Goal: Entertainment & Leisure: Consume media (video, audio)

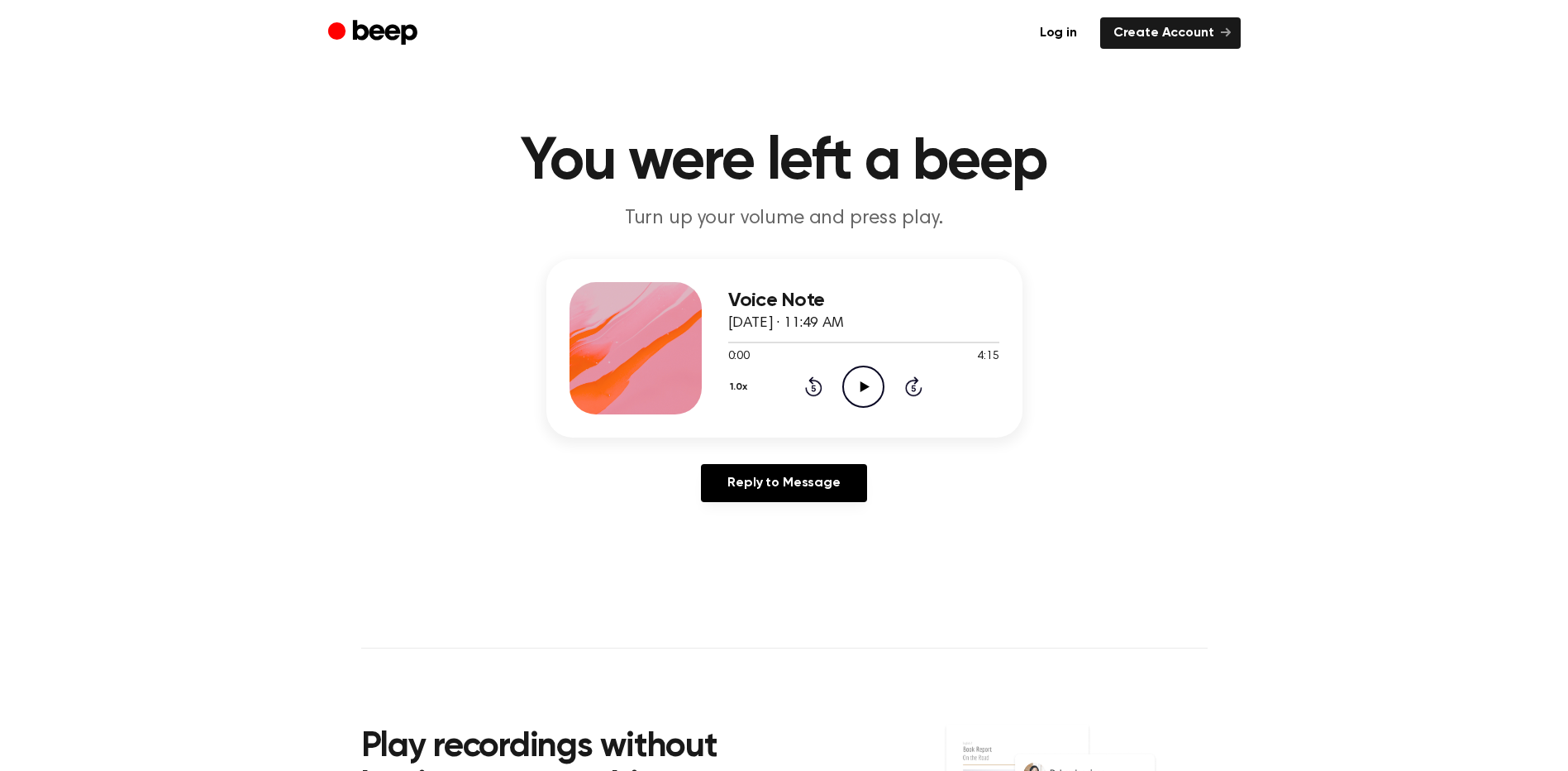
click at [868, 382] on icon "Play Audio" at bounding box center [864, 386] width 42 height 42
click at [867, 382] on icon at bounding box center [864, 386] width 8 height 10
click at [864, 379] on icon "Play Audio" at bounding box center [864, 386] width 42 height 42
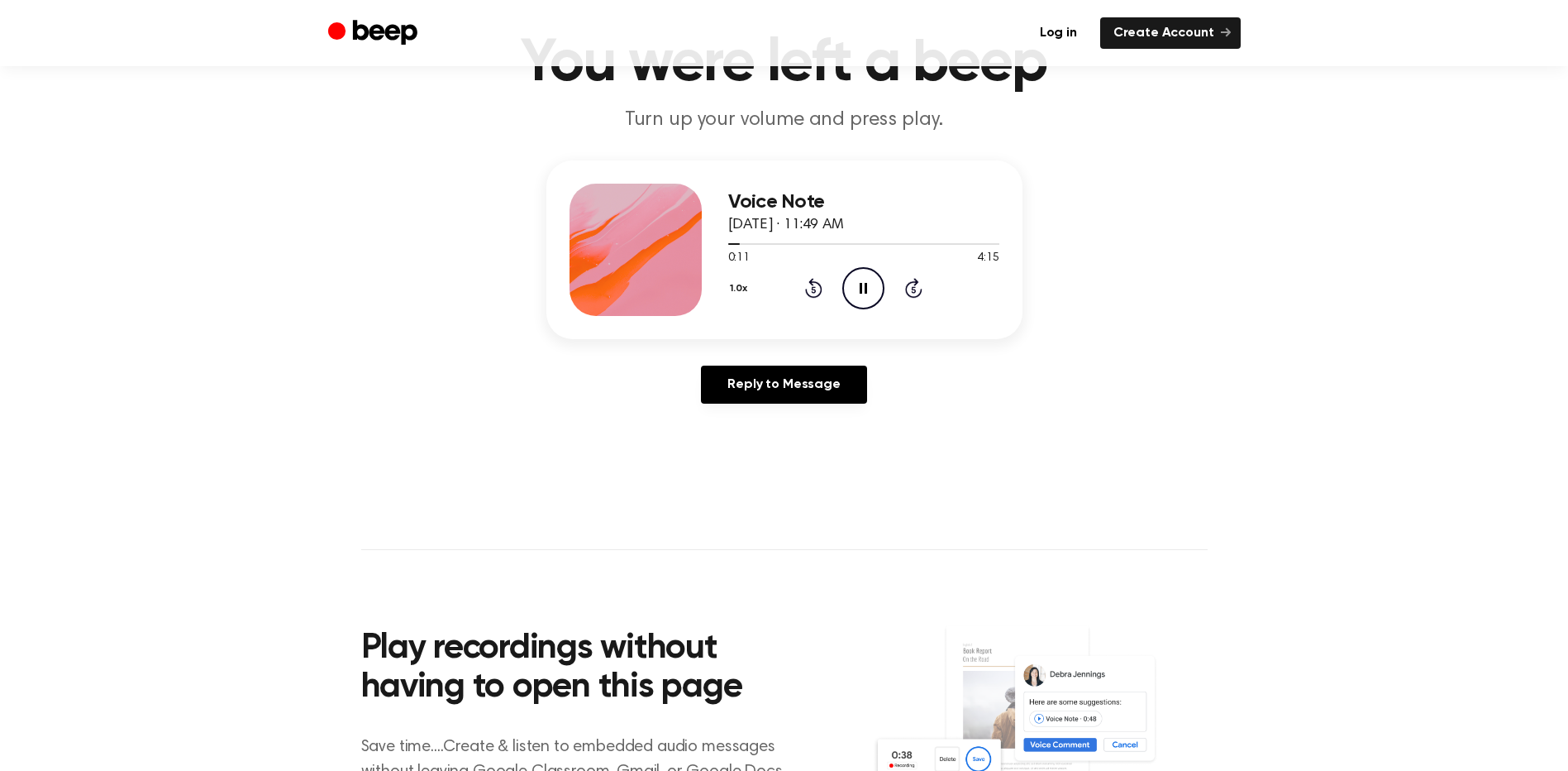
scroll to position [138, 0]
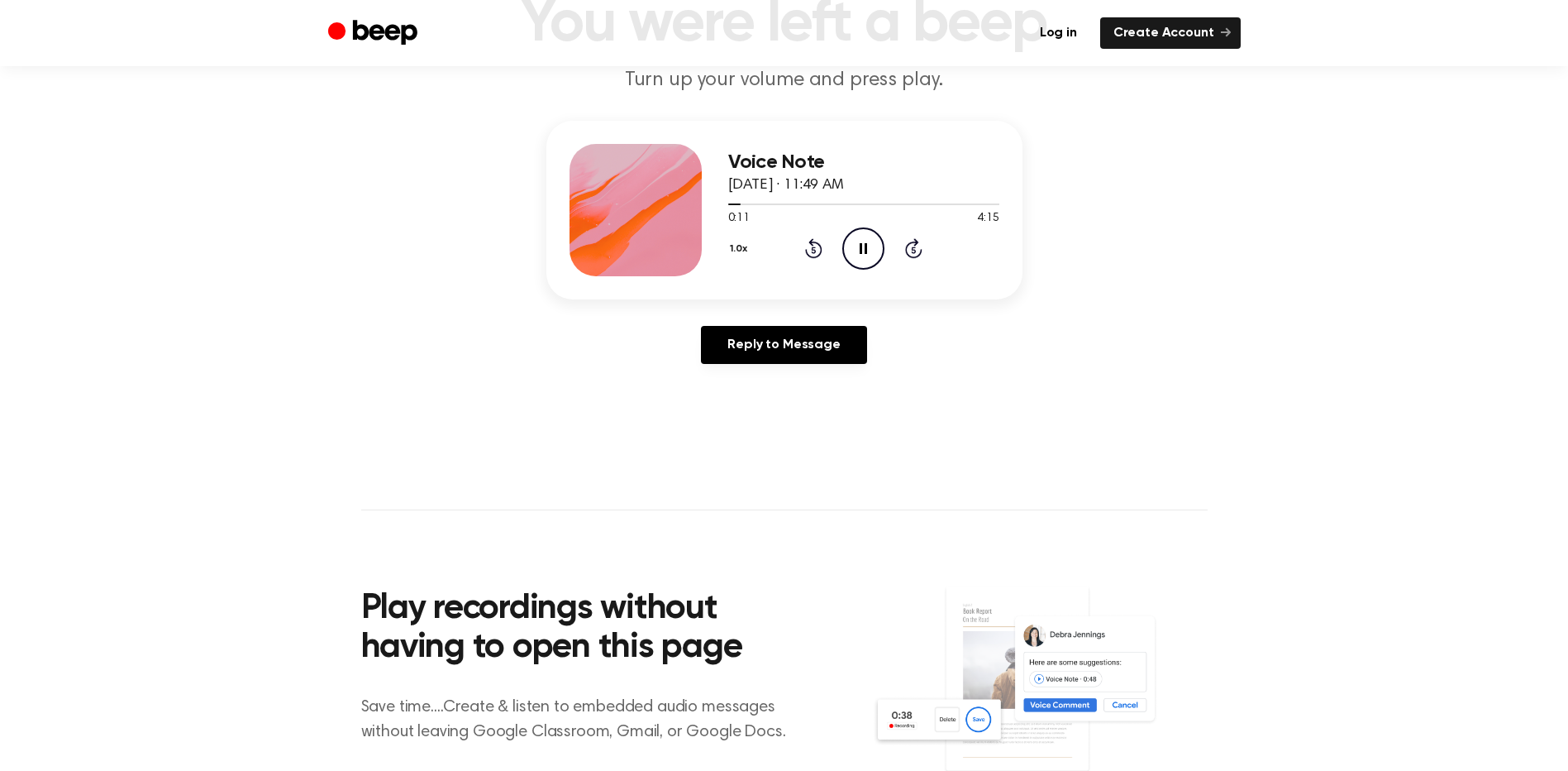
click at [849, 242] on icon "Pause Audio" at bounding box center [864, 249] width 42 height 42
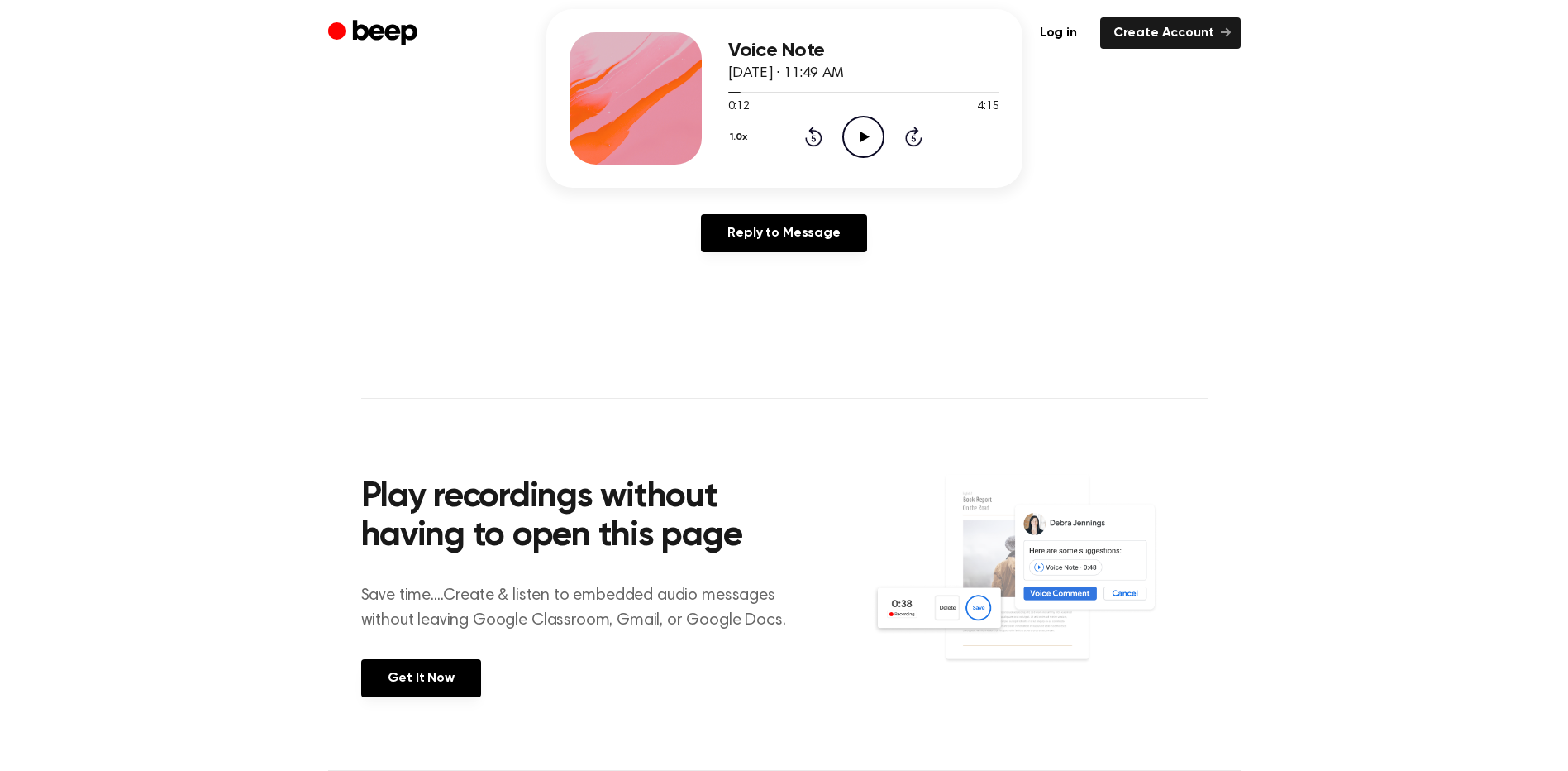
scroll to position [0, 0]
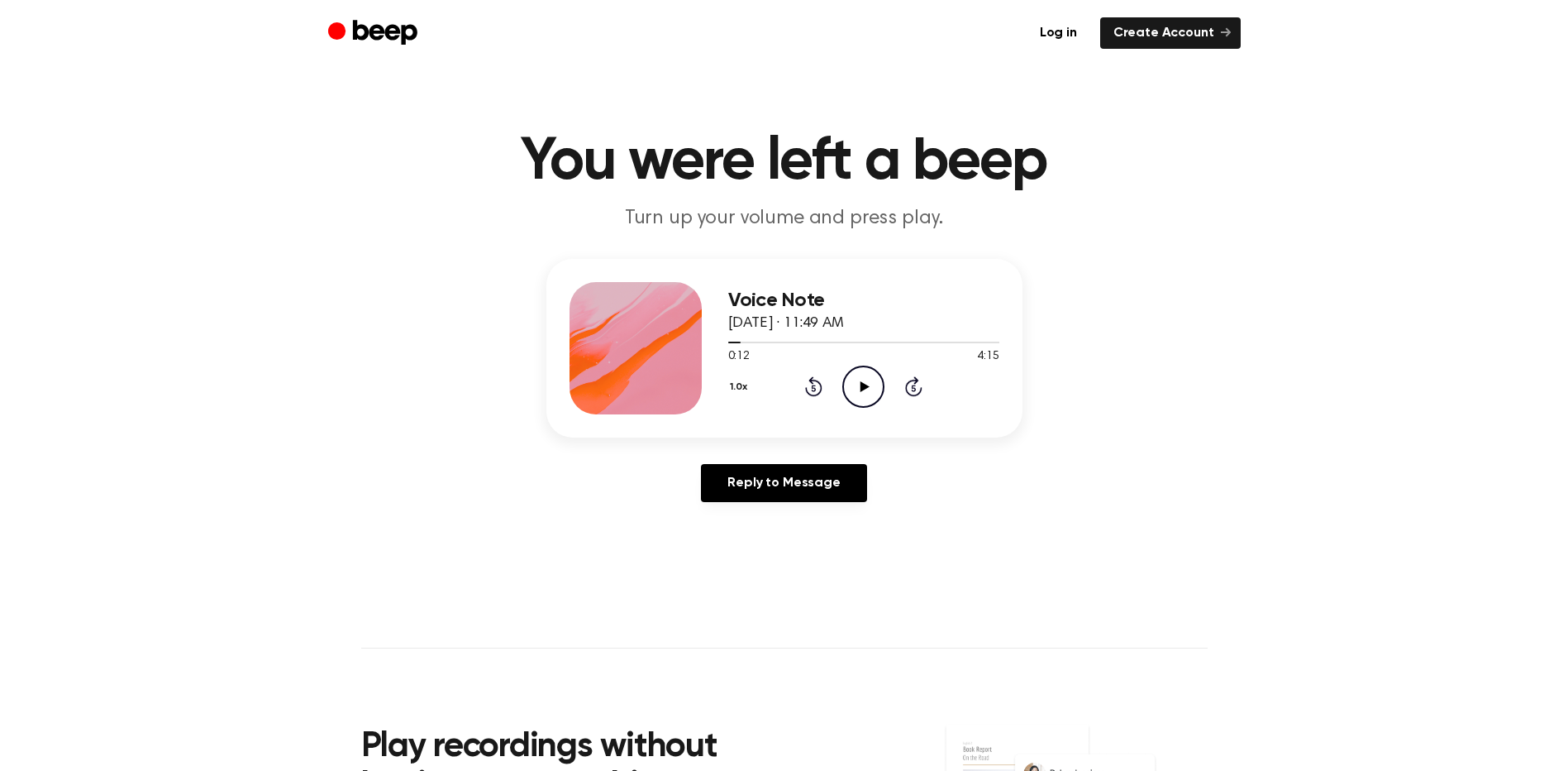
click at [868, 376] on icon "Play Audio" at bounding box center [864, 386] width 42 height 42
click at [867, 388] on icon at bounding box center [864, 386] width 8 height 10
click at [901, 342] on div at bounding box center [834, 343] width 214 height 2
click at [867, 371] on icon "Play Audio" at bounding box center [864, 386] width 42 height 42
click at [867, 342] on div at bounding box center [816, 343] width 177 height 2
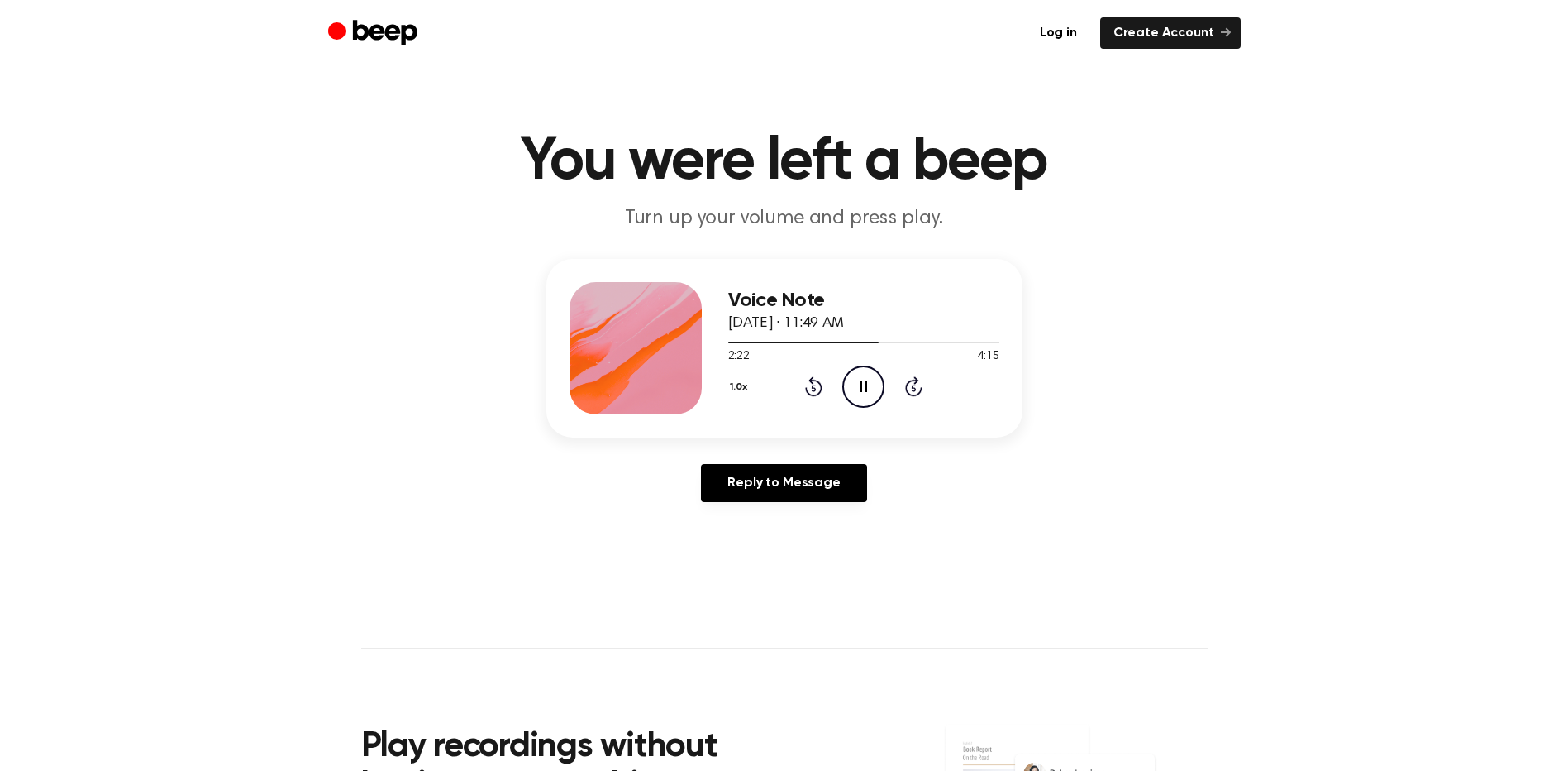
click at [845, 380] on circle at bounding box center [863, 386] width 41 height 41
click at [870, 396] on icon "Play Audio" at bounding box center [864, 386] width 42 height 42
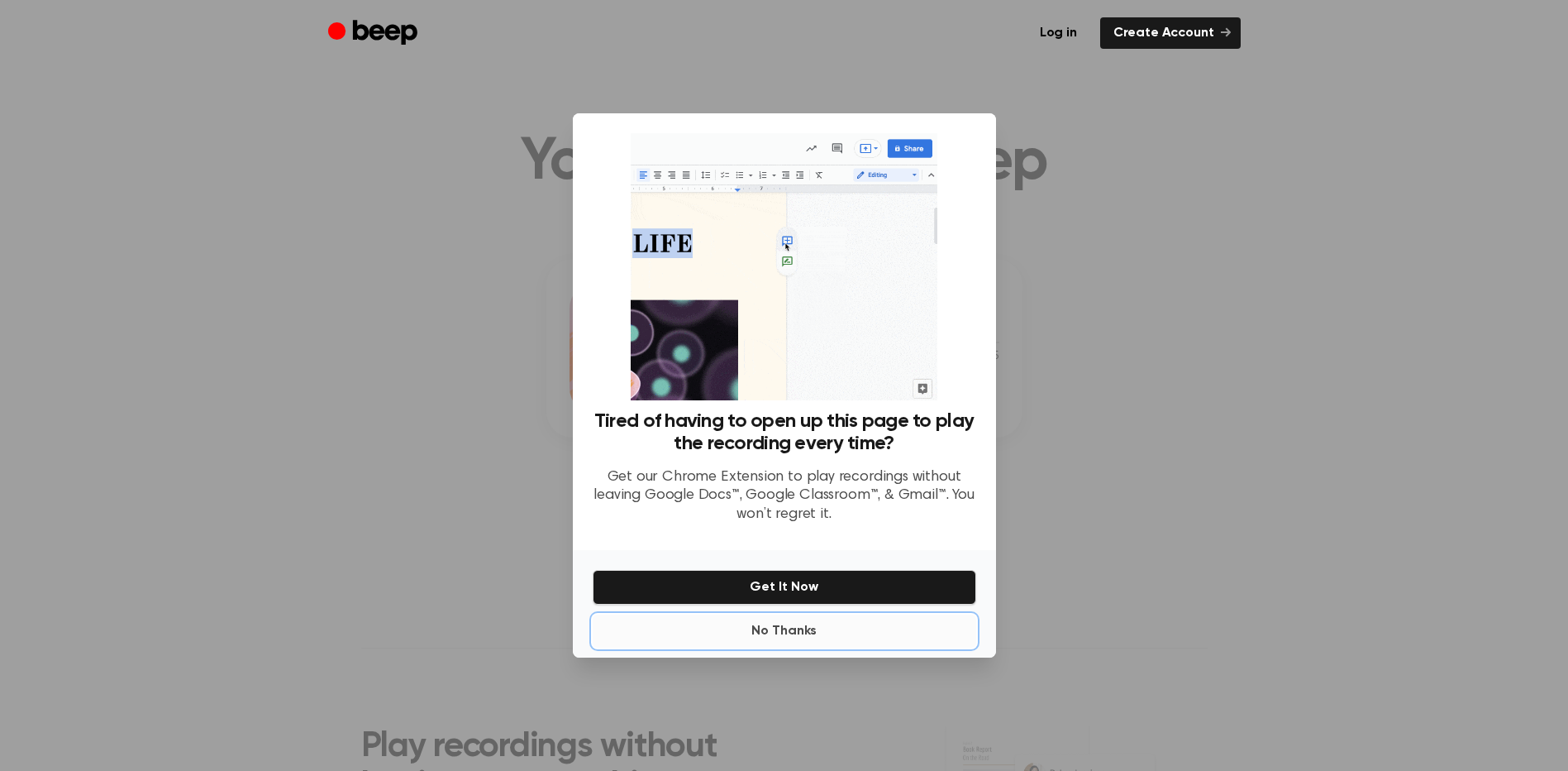
click at [791, 637] on button "No Thanks" at bounding box center [785, 630] width 383 height 33
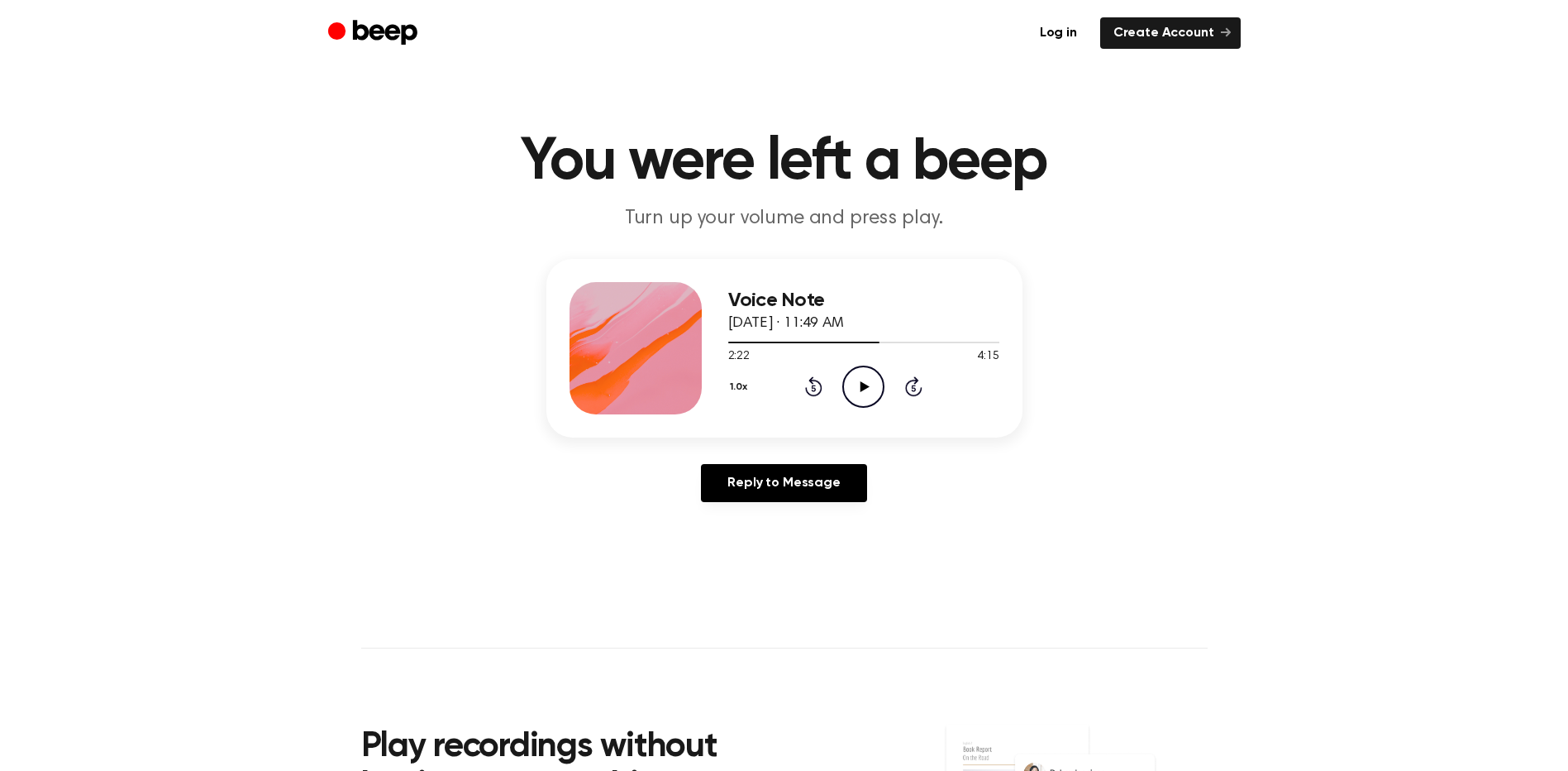
click at [863, 379] on icon "Play Audio" at bounding box center [864, 386] width 42 height 42
click at [868, 394] on icon "Pause Audio" at bounding box center [864, 386] width 42 height 42
click at [863, 376] on icon "Play Audio" at bounding box center [864, 386] width 42 height 42
click at [849, 388] on icon "Pause Audio" at bounding box center [864, 386] width 42 height 42
click at [868, 376] on icon "Play Audio" at bounding box center [864, 386] width 42 height 42
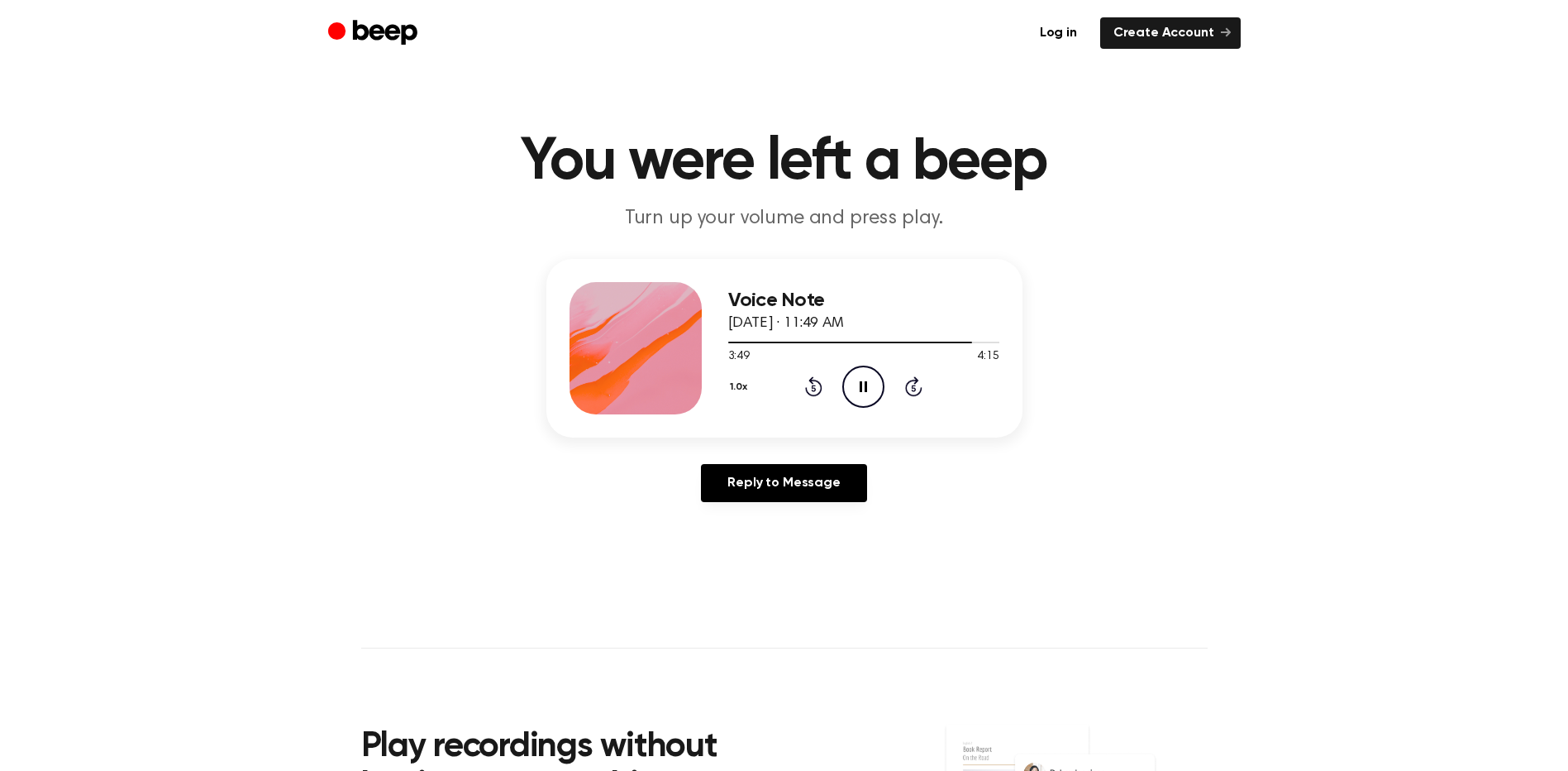
click at [869, 384] on icon "Pause Audio" at bounding box center [864, 386] width 42 height 42
click at [869, 384] on icon "Play Audio" at bounding box center [864, 386] width 42 height 42
click at [869, 384] on icon "Pause Audio" at bounding box center [864, 386] width 42 height 42
click at [865, 389] on icon "Play Audio" at bounding box center [864, 386] width 42 height 42
click at [866, 391] on icon "Play Audio" at bounding box center [864, 386] width 42 height 42
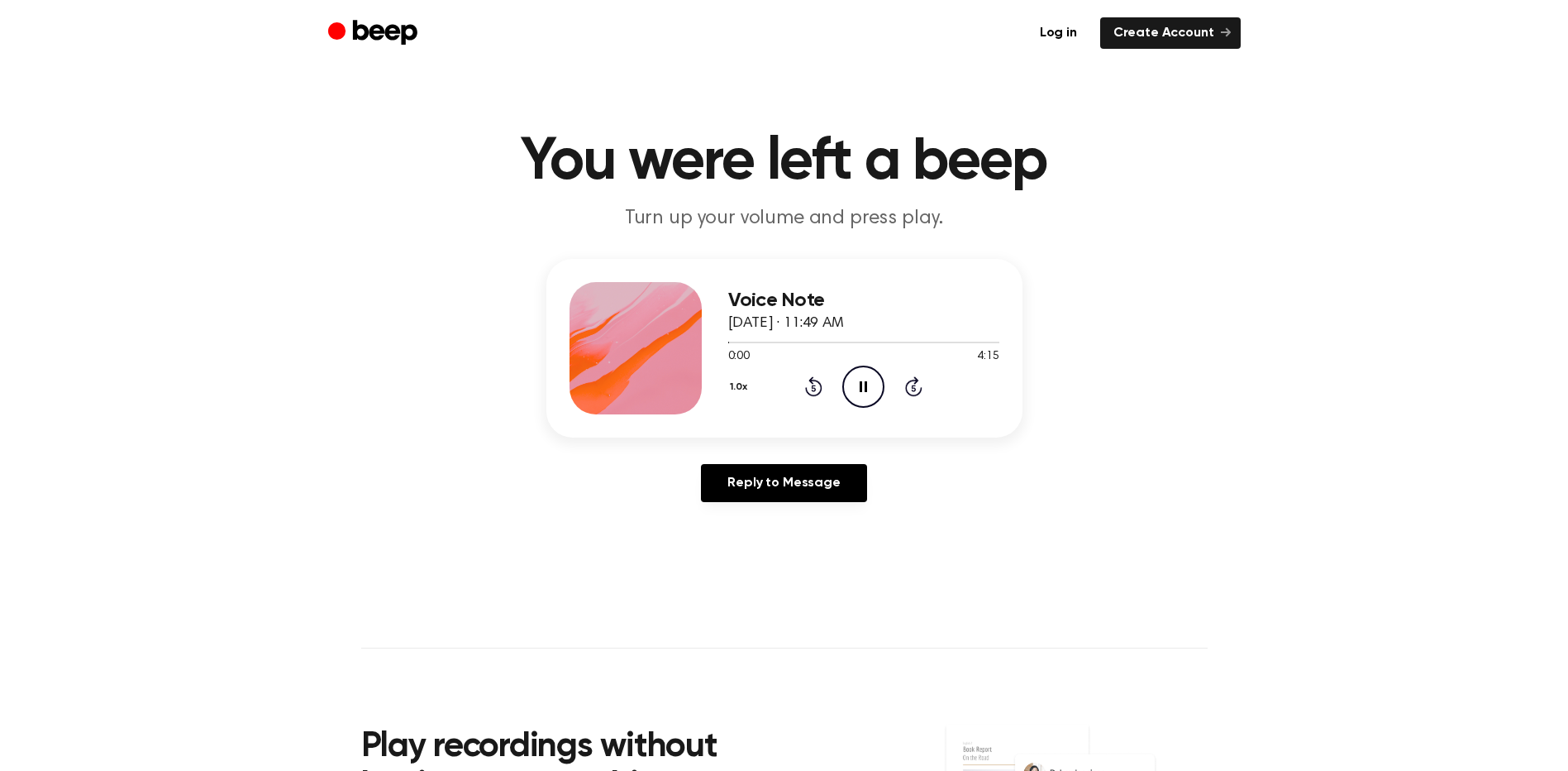
click at [856, 400] on icon "Pause Audio" at bounding box center [864, 386] width 42 height 42
